Goal: Transaction & Acquisition: Purchase product/service

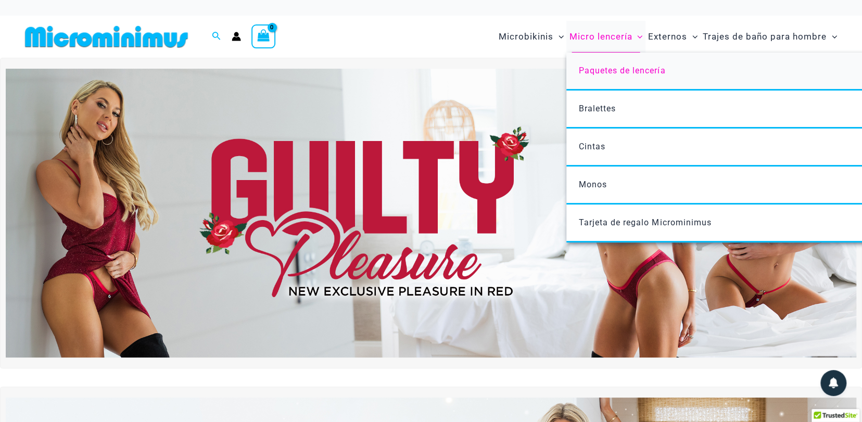
click at [605, 70] on font "Paquetes de lencería" at bounding box center [622, 71] width 86 height 10
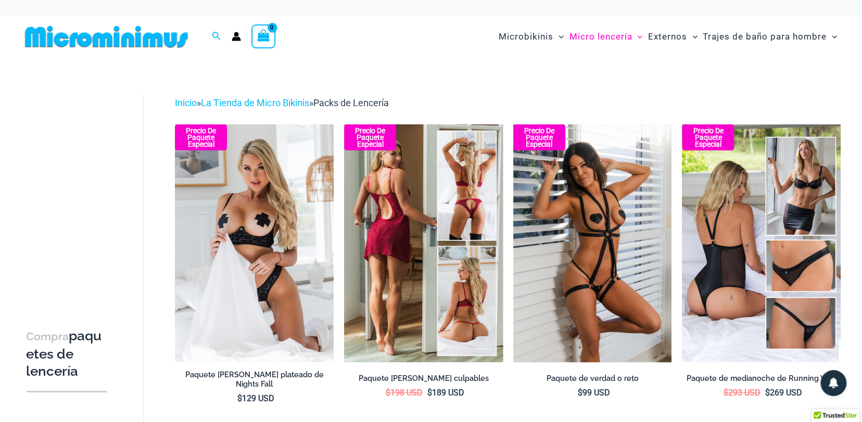
click at [410, 206] on img at bounding box center [423, 243] width 159 height 238
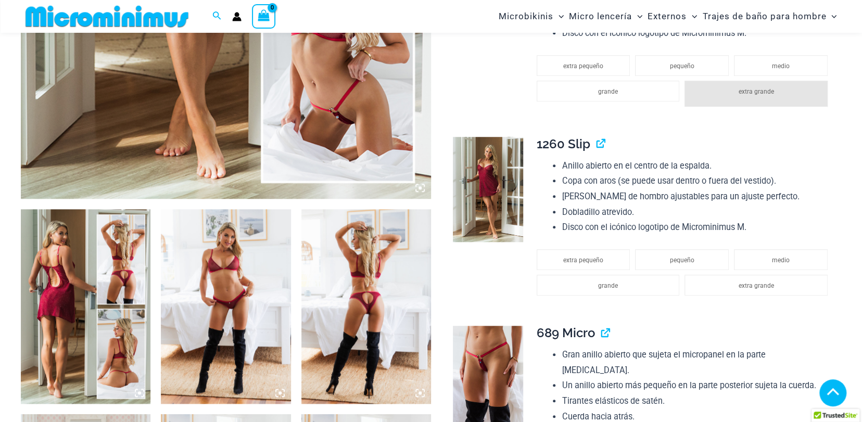
scroll to position [514, 0]
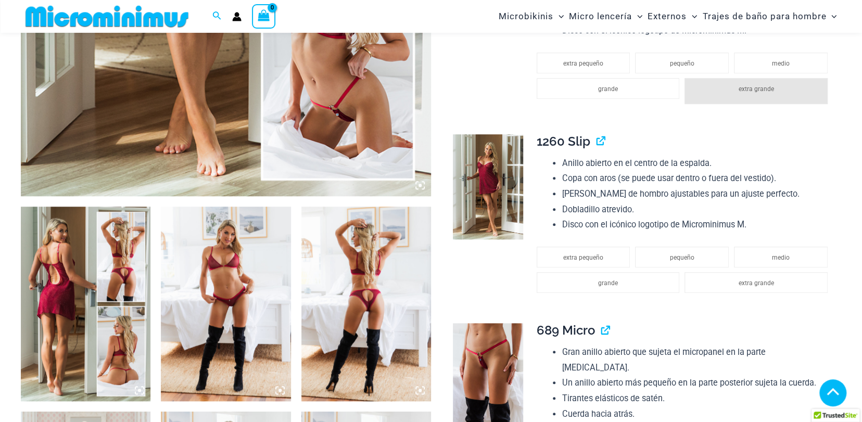
click at [354, 274] on img at bounding box center [366, 304] width 130 height 195
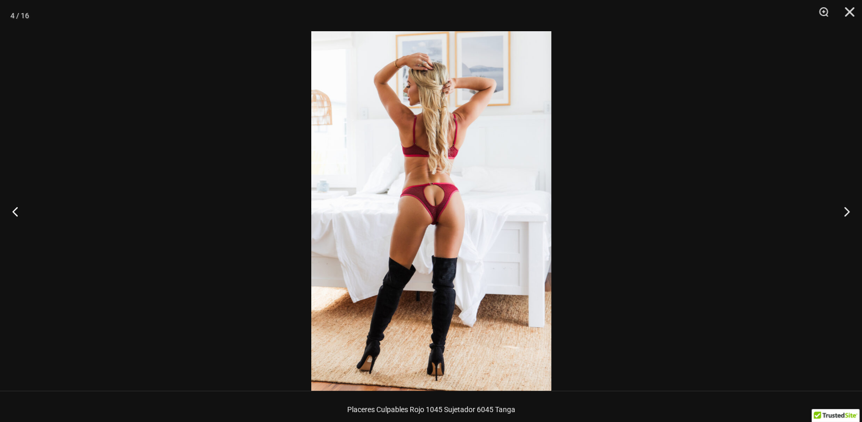
click at [481, 218] on img at bounding box center [431, 211] width 240 height 360
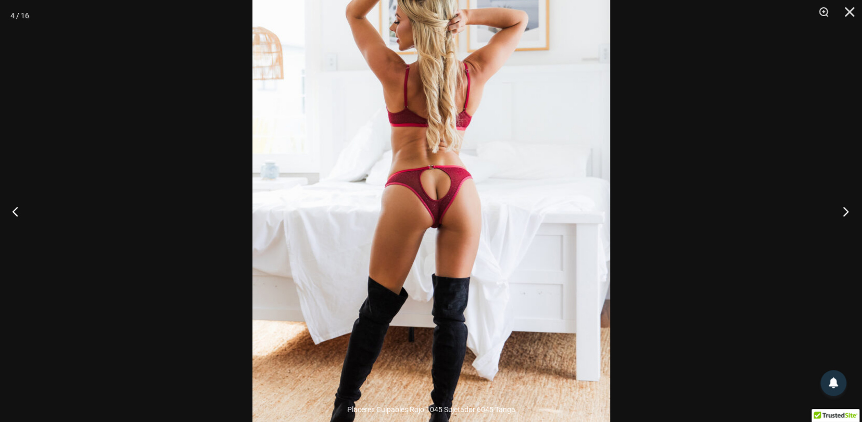
click at [846, 207] on button "Próximo" at bounding box center [842, 211] width 39 height 52
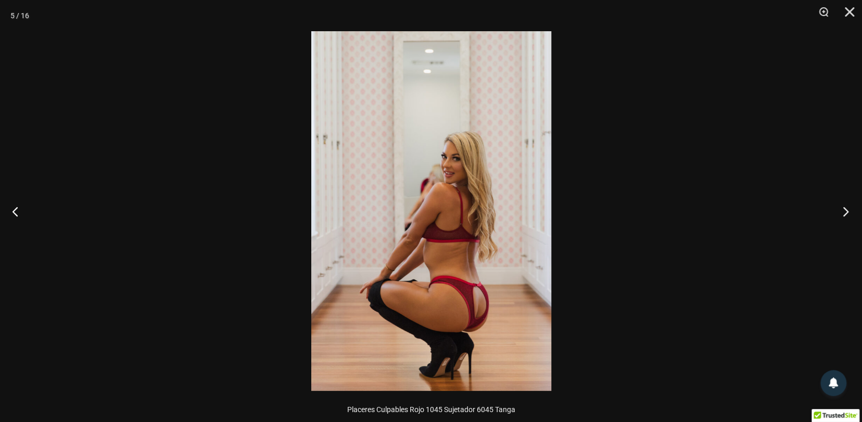
click at [846, 207] on button "Próximo" at bounding box center [842, 211] width 39 height 52
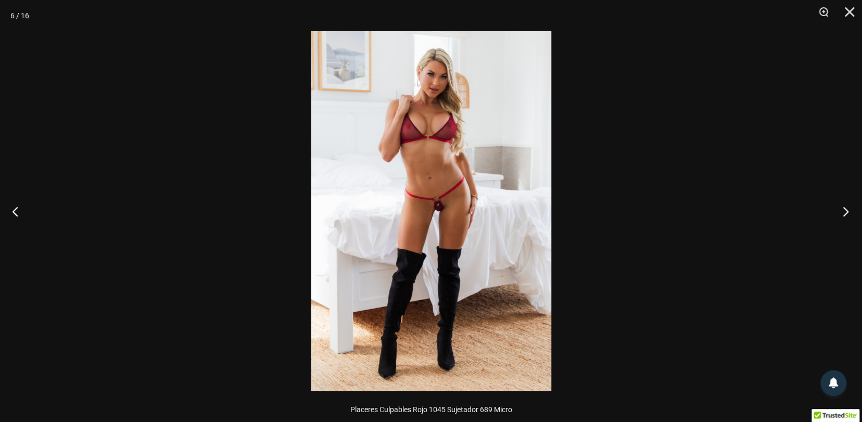
click at [846, 207] on button "Próximo" at bounding box center [842, 211] width 39 height 52
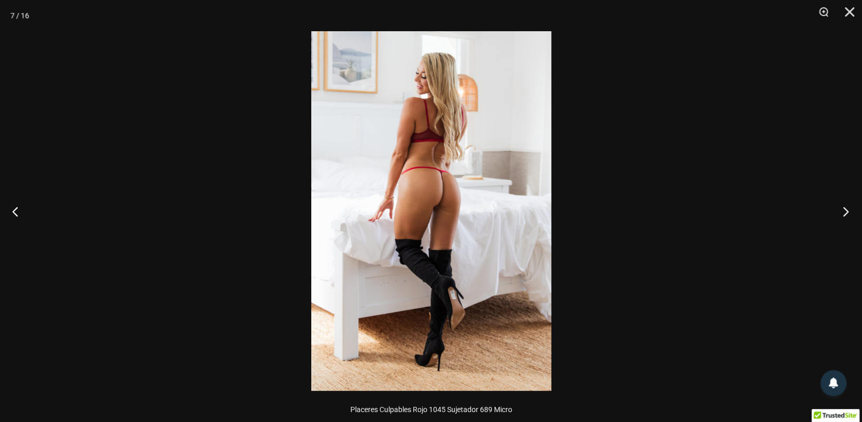
click at [846, 207] on button "Próximo" at bounding box center [842, 211] width 39 height 52
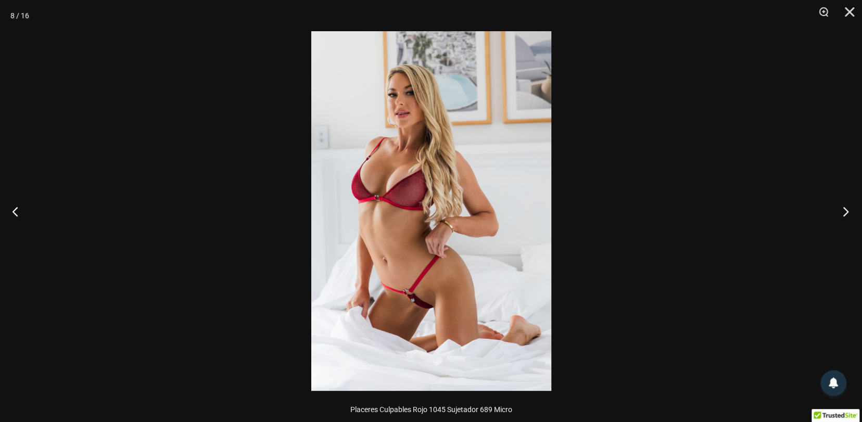
click at [846, 207] on button "Próximo" at bounding box center [842, 211] width 39 height 52
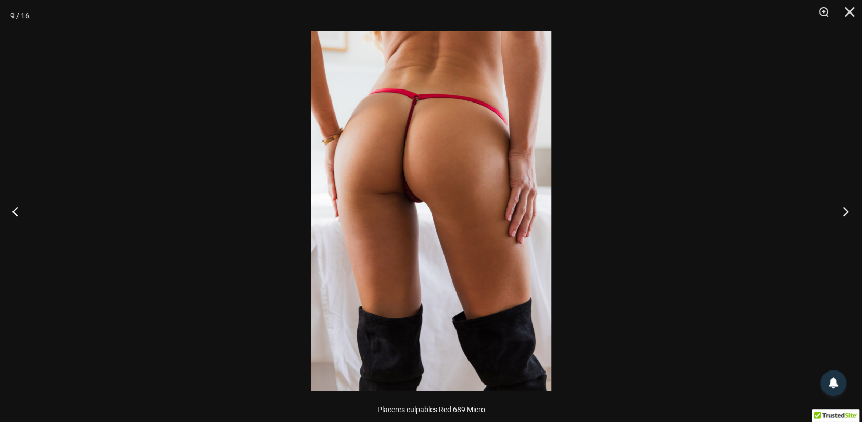
click at [846, 207] on button "Próximo" at bounding box center [842, 211] width 39 height 52
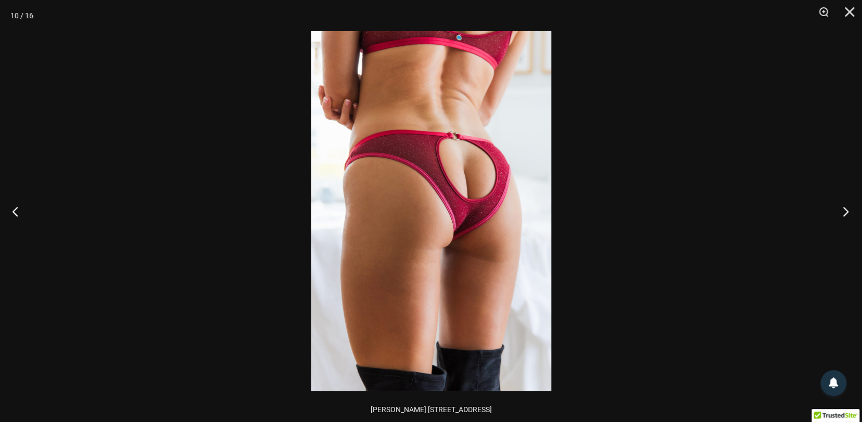
click at [846, 207] on button "Próximo" at bounding box center [842, 211] width 39 height 52
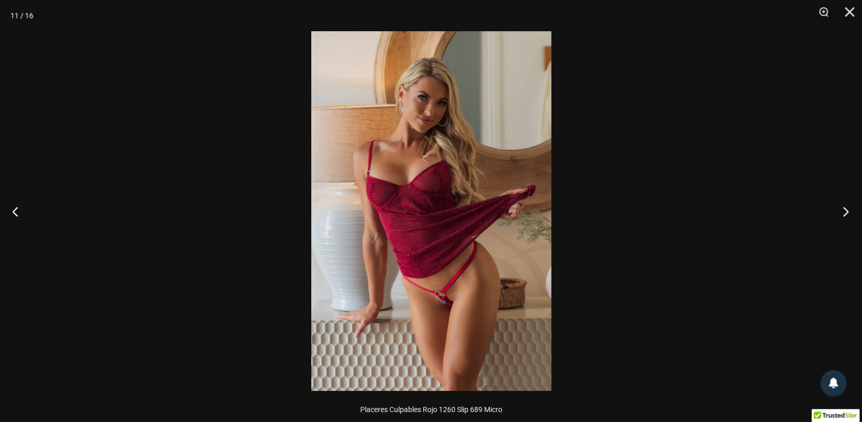
click at [846, 207] on button "Próximo" at bounding box center [842, 211] width 39 height 52
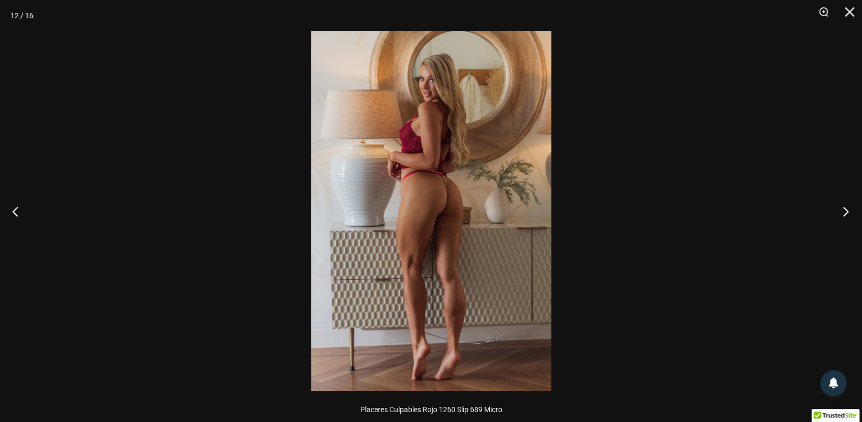
click at [846, 207] on button "Próximo" at bounding box center [842, 211] width 39 height 52
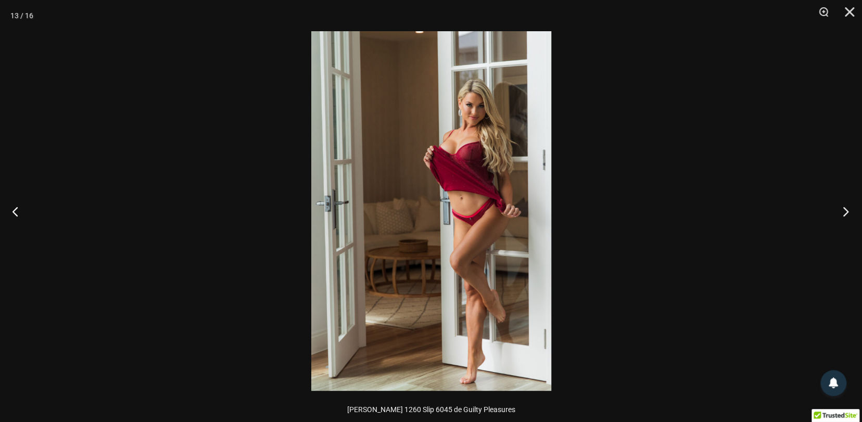
click at [846, 207] on button "Próximo" at bounding box center [842, 211] width 39 height 52
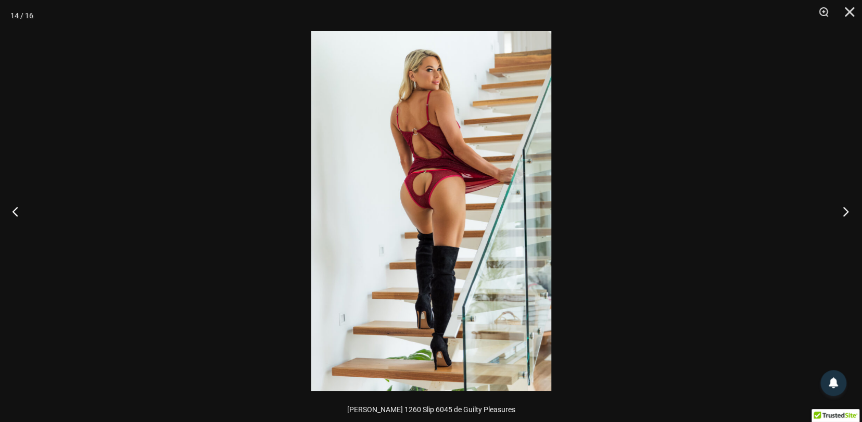
click at [846, 207] on button "Próximo" at bounding box center [842, 211] width 39 height 52
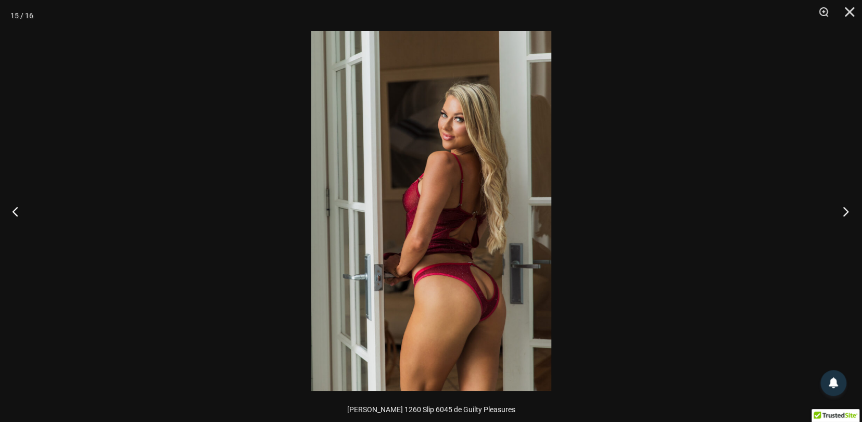
click at [846, 207] on button "Próximo" at bounding box center [842, 211] width 39 height 52
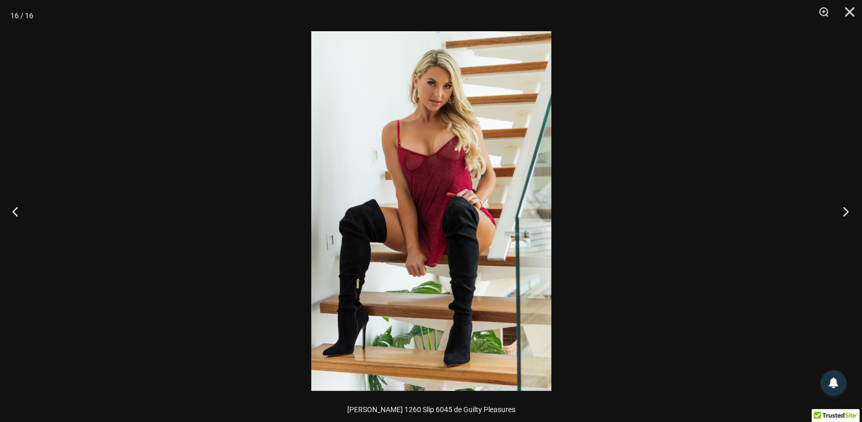
click at [846, 207] on button "Próximo" at bounding box center [842, 211] width 39 height 52
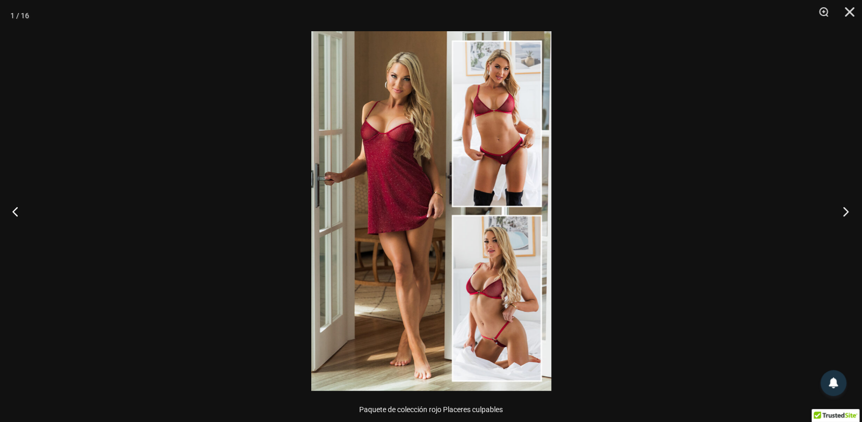
click at [846, 207] on button "Próximo" at bounding box center [842, 211] width 39 height 52
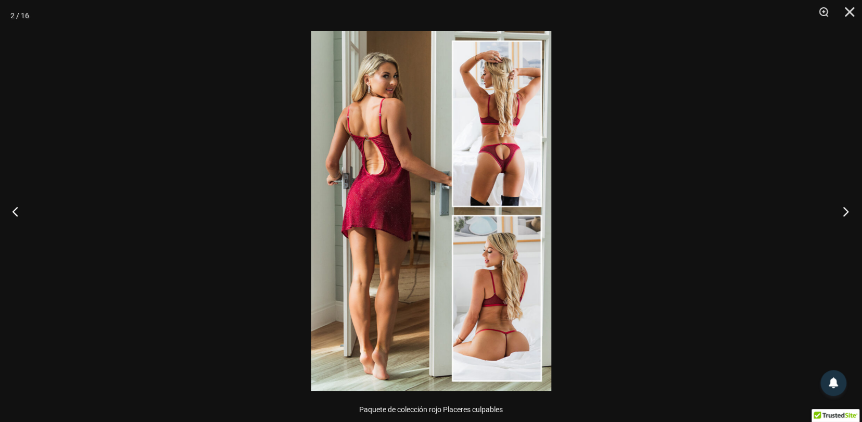
click at [846, 207] on button "Próximo" at bounding box center [842, 211] width 39 height 52
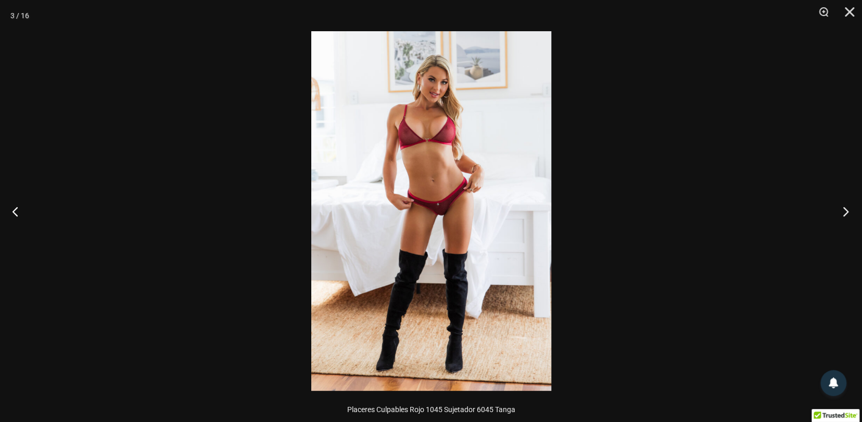
click at [846, 207] on button "Próximo" at bounding box center [842, 211] width 39 height 52
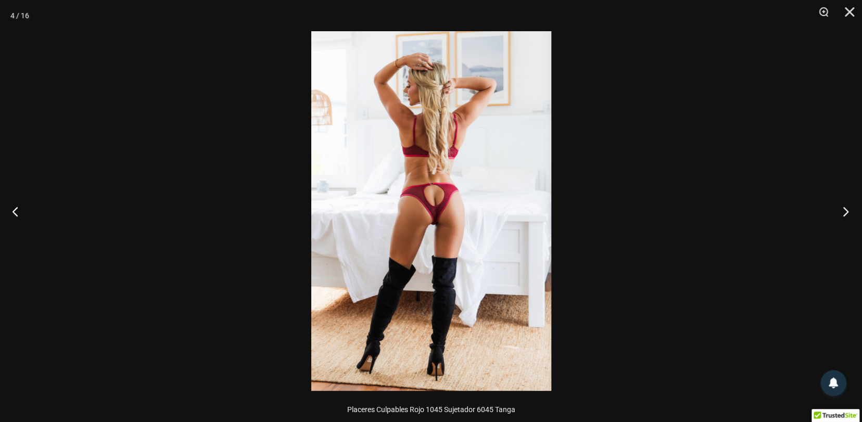
click at [846, 207] on button "Próximo" at bounding box center [842, 211] width 39 height 52
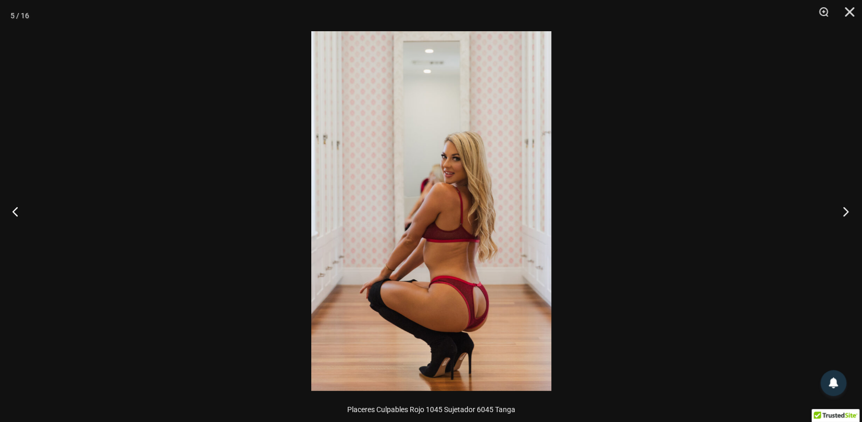
click at [846, 207] on button "Próximo" at bounding box center [842, 211] width 39 height 52
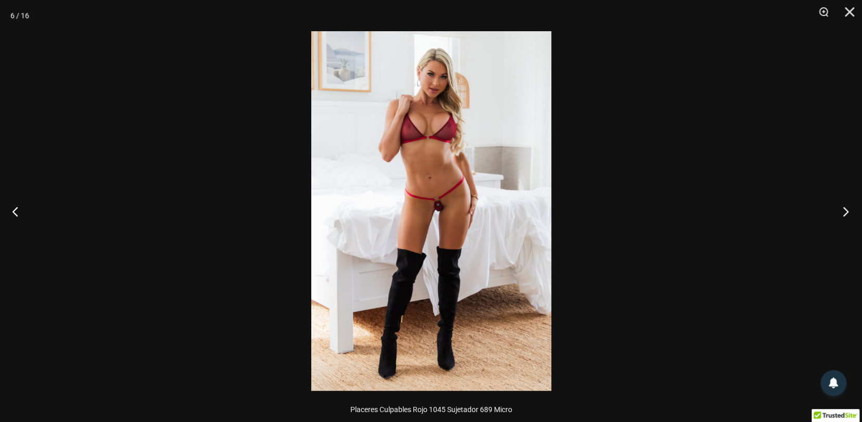
click at [846, 207] on button "Próximo" at bounding box center [842, 211] width 39 height 52
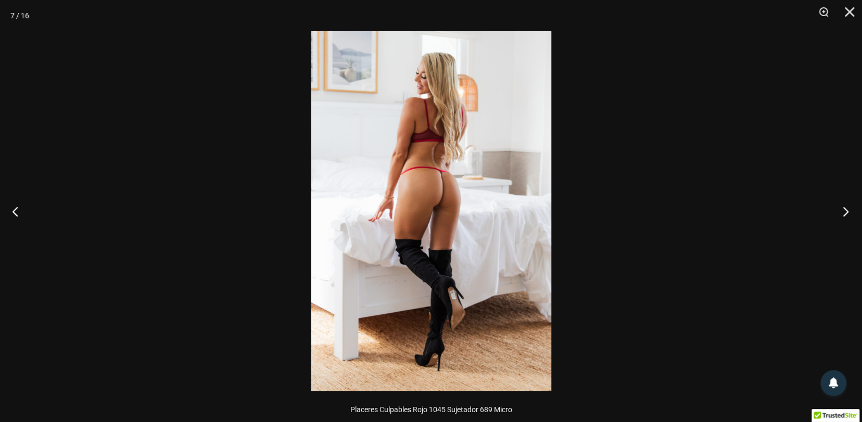
click at [846, 207] on button "Próximo" at bounding box center [842, 211] width 39 height 52
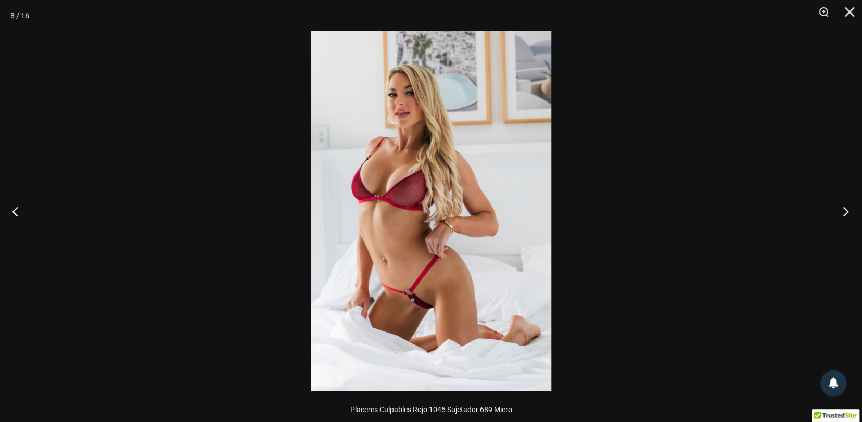
click at [846, 207] on button "Próximo" at bounding box center [842, 211] width 39 height 52
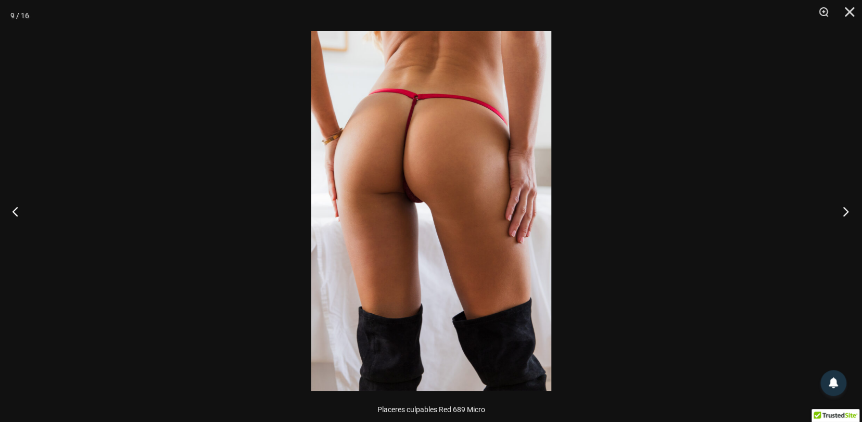
click at [846, 207] on button "Próximo" at bounding box center [842, 211] width 39 height 52
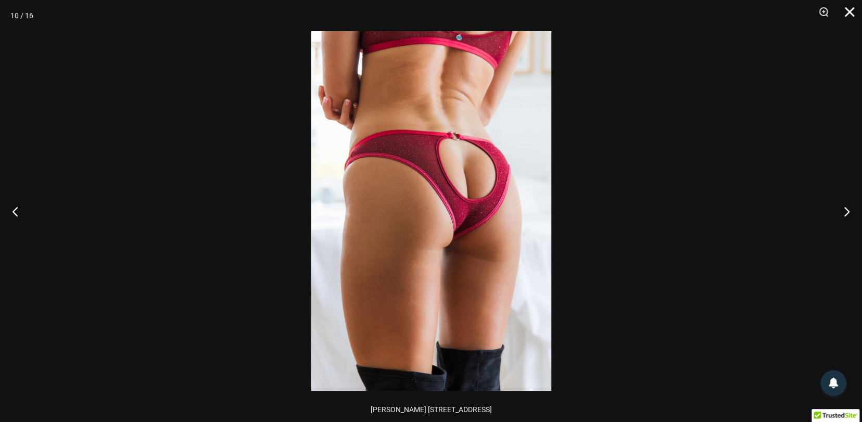
click at [846, 7] on button "Cerca" at bounding box center [846, 15] width 26 height 31
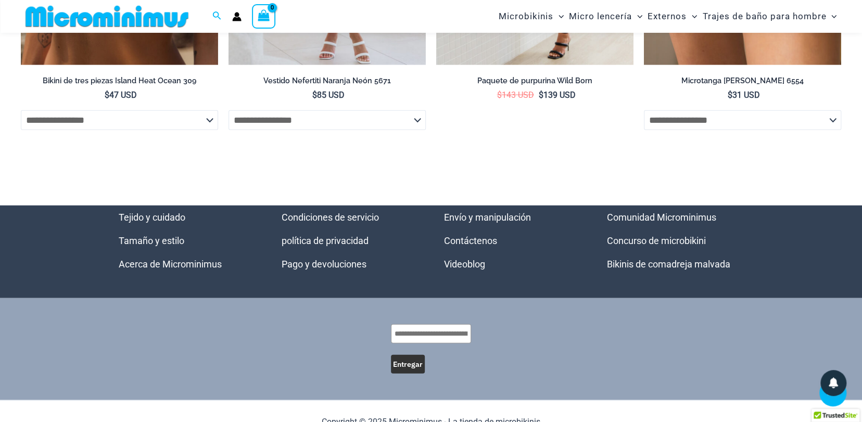
scroll to position [4051, 0]
